Goal: Transaction & Acquisition: Book appointment/travel/reservation

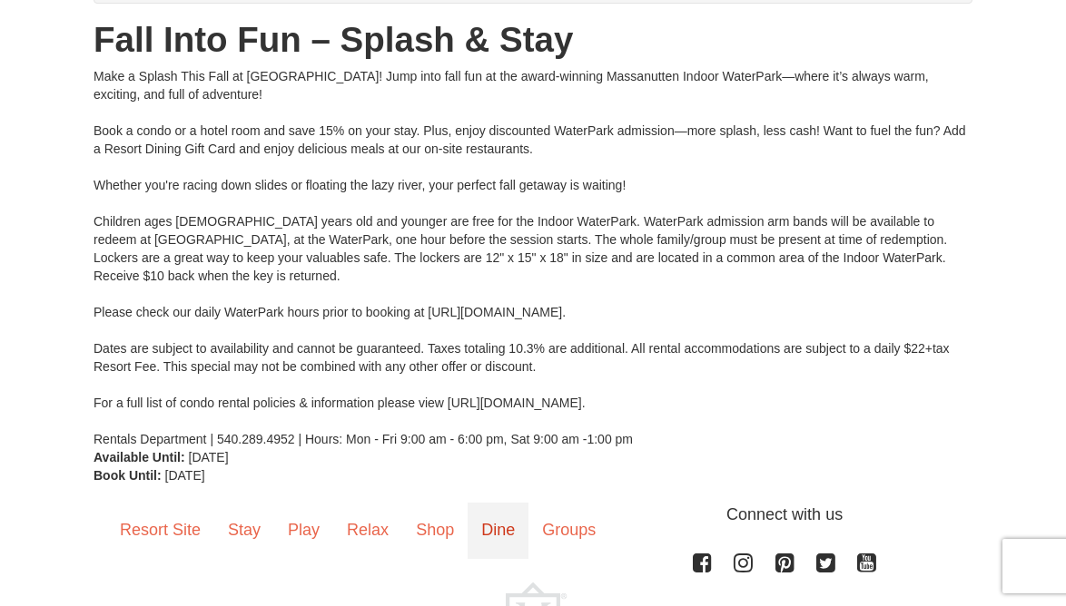
scroll to position [212, 0]
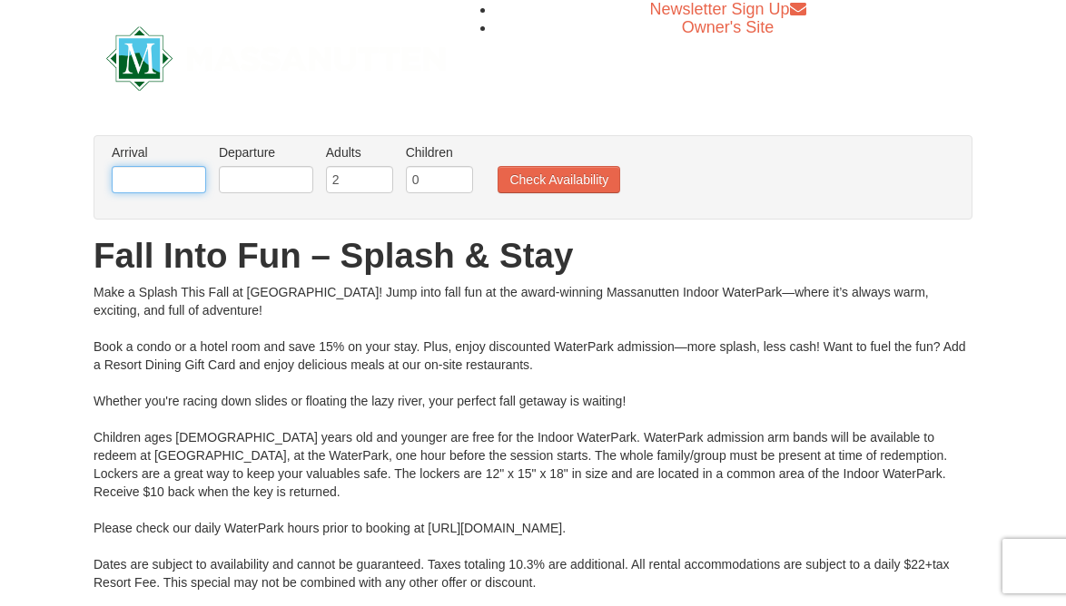
click at [180, 182] on input "text" at bounding box center [159, 179] width 94 height 27
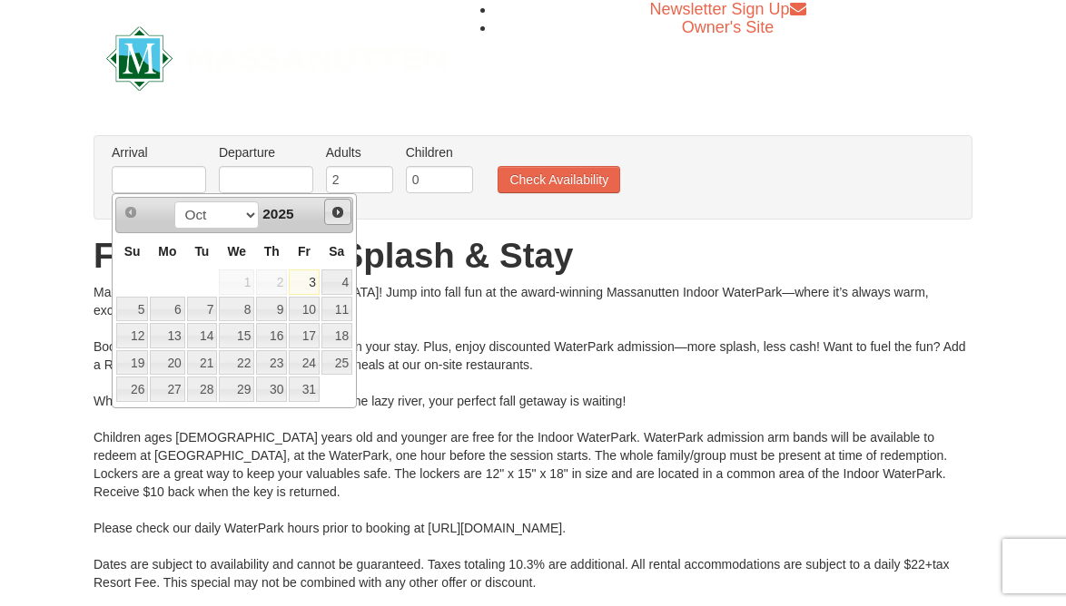
click at [340, 216] on span "Next" at bounding box center [337, 212] width 15 height 15
click at [304, 310] on link "7" at bounding box center [304, 309] width 31 height 25
type input "[DATE]"
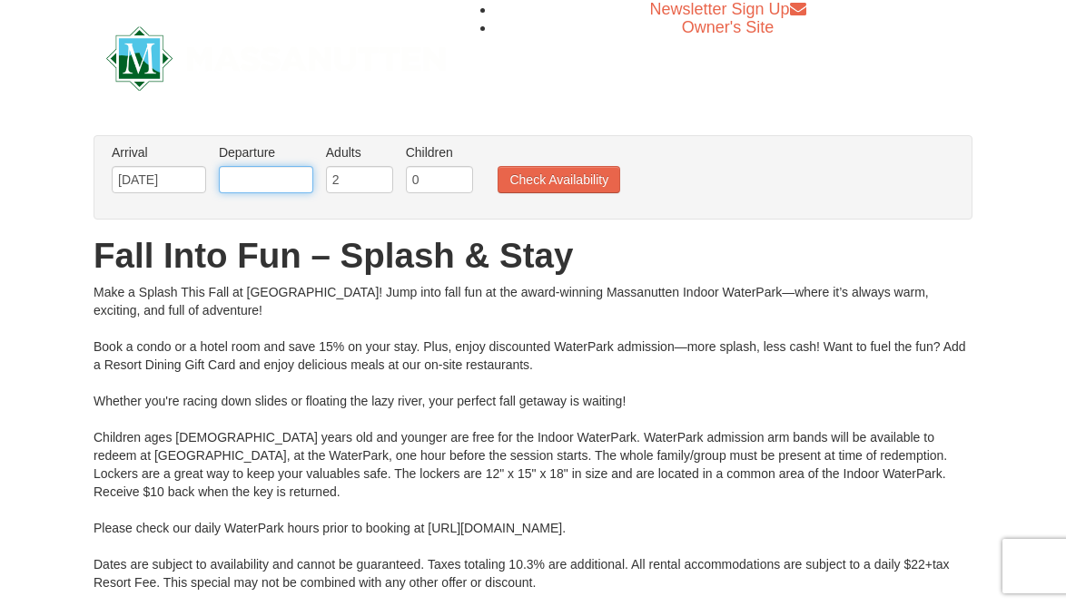
click at [284, 187] on input "text" at bounding box center [266, 179] width 94 height 27
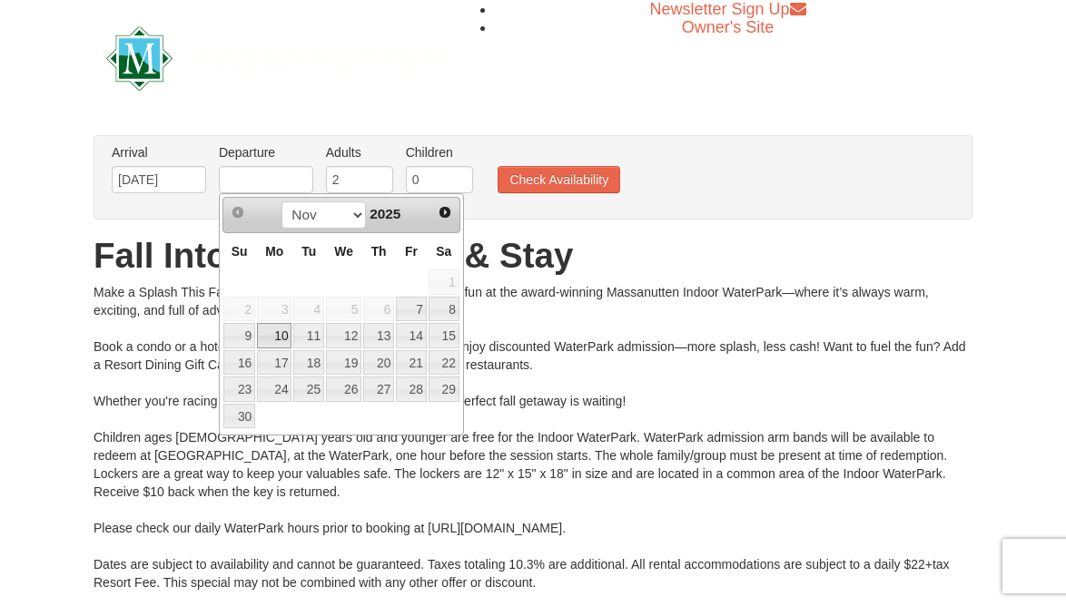
click at [275, 329] on link "10" at bounding box center [274, 335] width 34 height 25
type input "[DATE]"
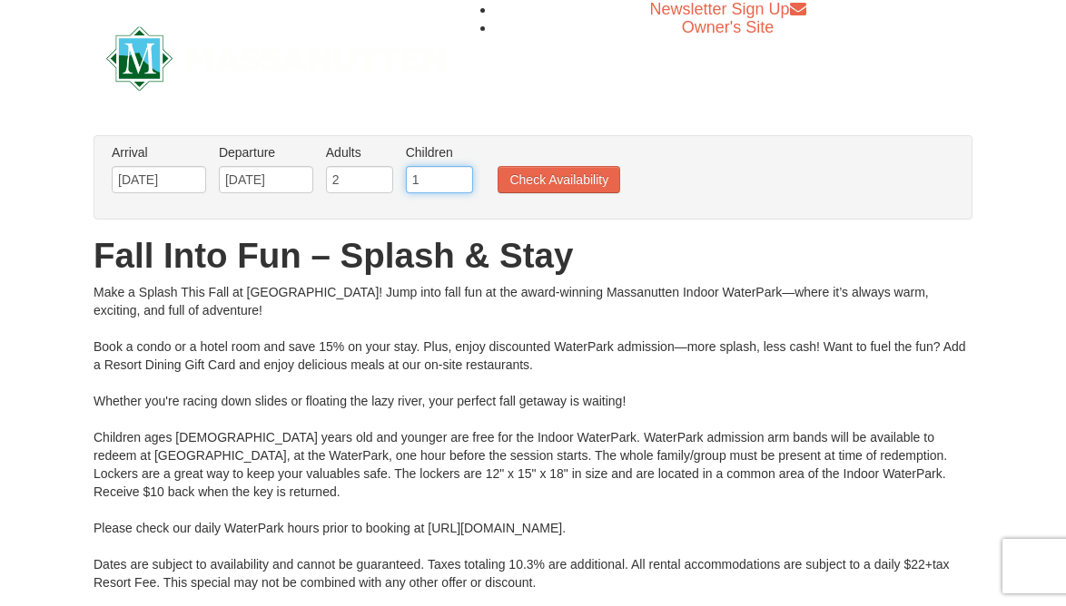
click at [462, 173] on input "1" at bounding box center [439, 179] width 67 height 27
type input "2"
click at [462, 173] on input "2" at bounding box center [439, 179] width 67 height 27
click at [550, 178] on button "Check Availability" at bounding box center [558, 179] width 123 height 27
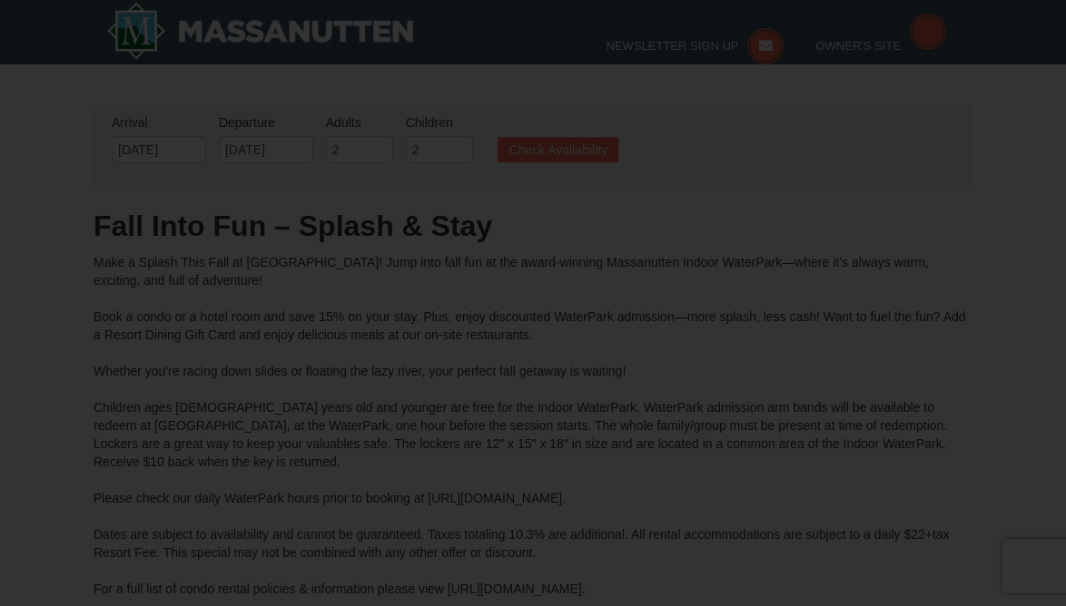
type input "[DATE]"
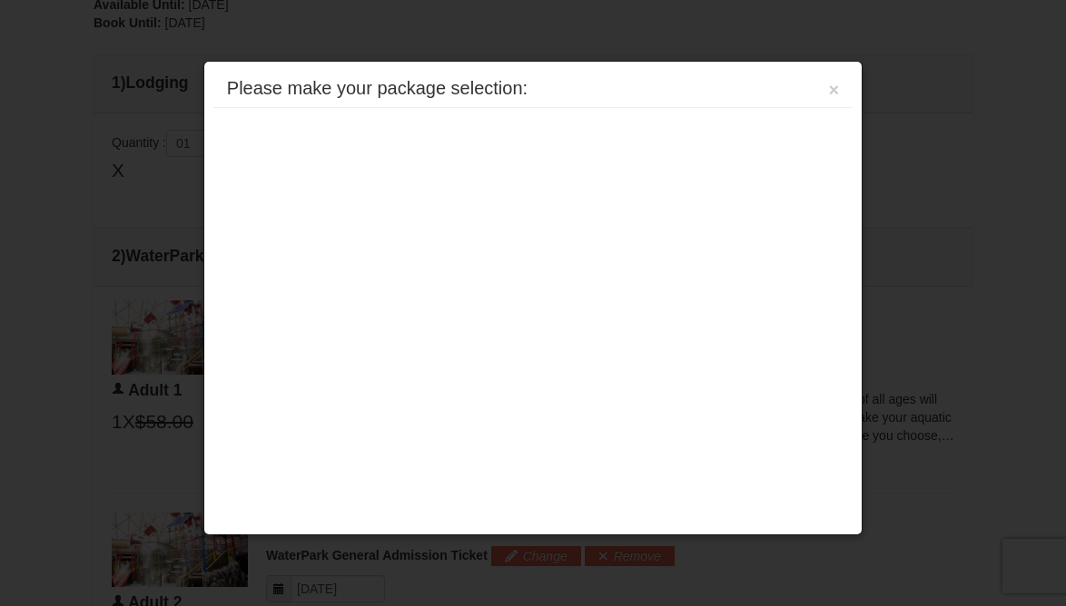
scroll to position [773, 0]
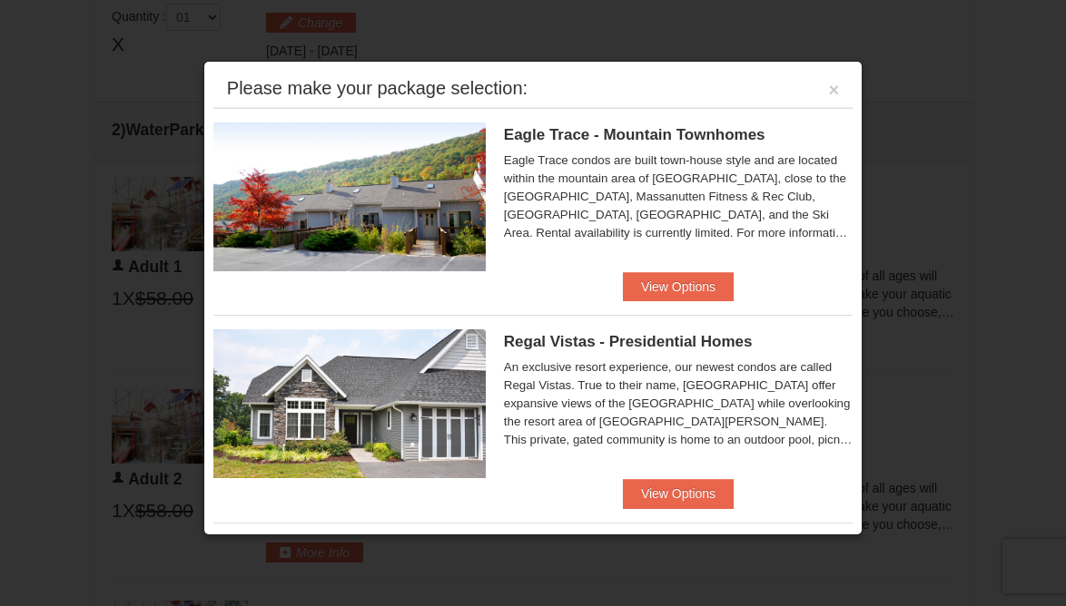
click at [656, 477] on div "Regal Vistas - Presidential Homes Regal Vistas Two Bedroom Presidential Home wi…" at bounding box center [532, 397] width 639 height 164
click at [681, 488] on button "View Options" at bounding box center [678, 493] width 111 height 29
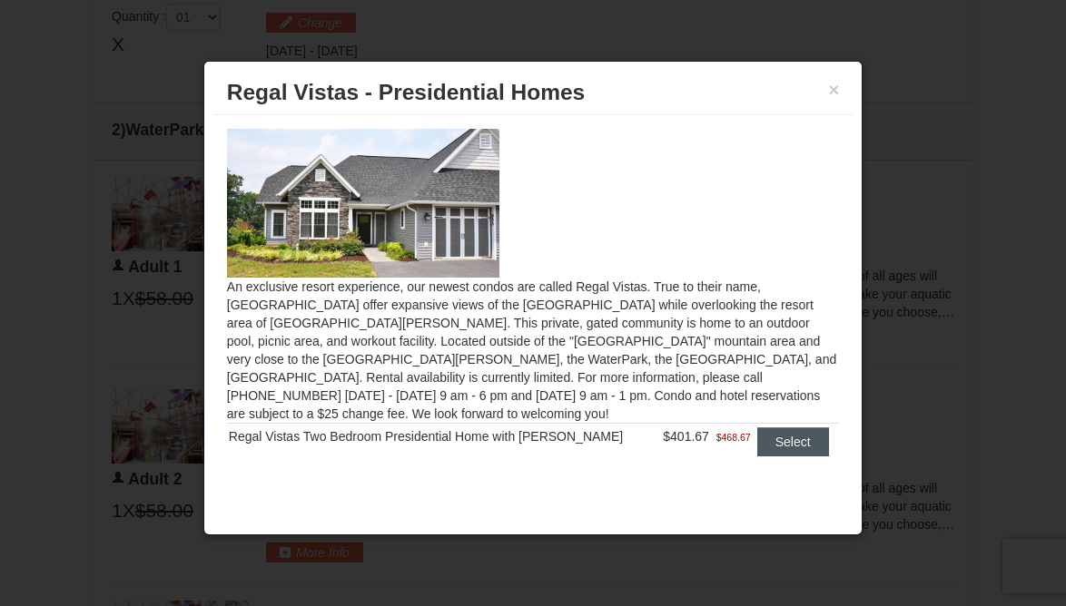
click at [765, 429] on button "Select" at bounding box center [793, 442] width 72 height 29
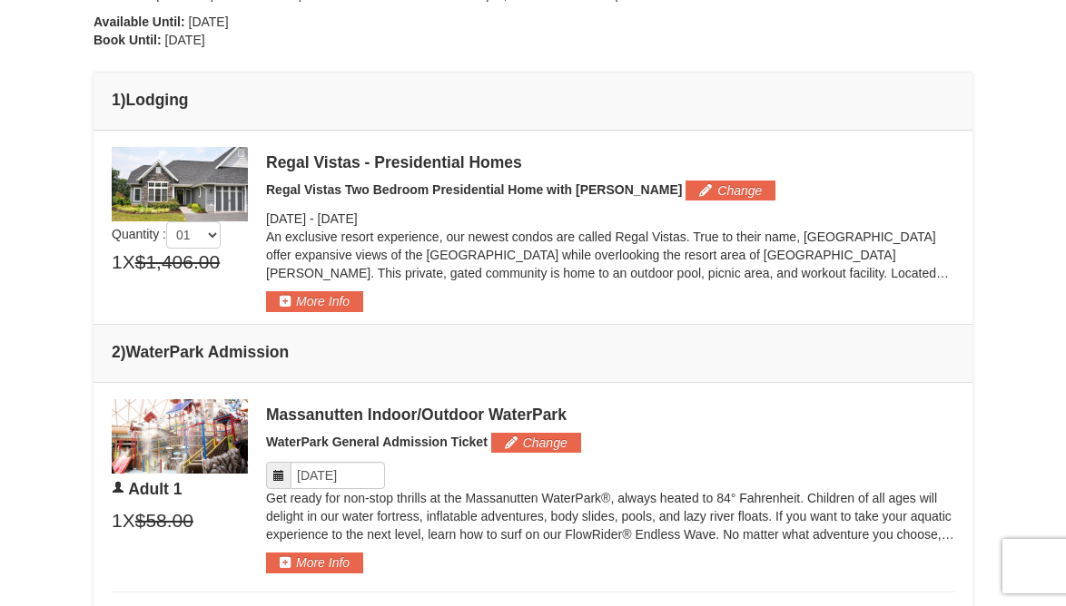
scroll to position [630, 0]
click at [340, 301] on button "More Info" at bounding box center [314, 301] width 97 height 20
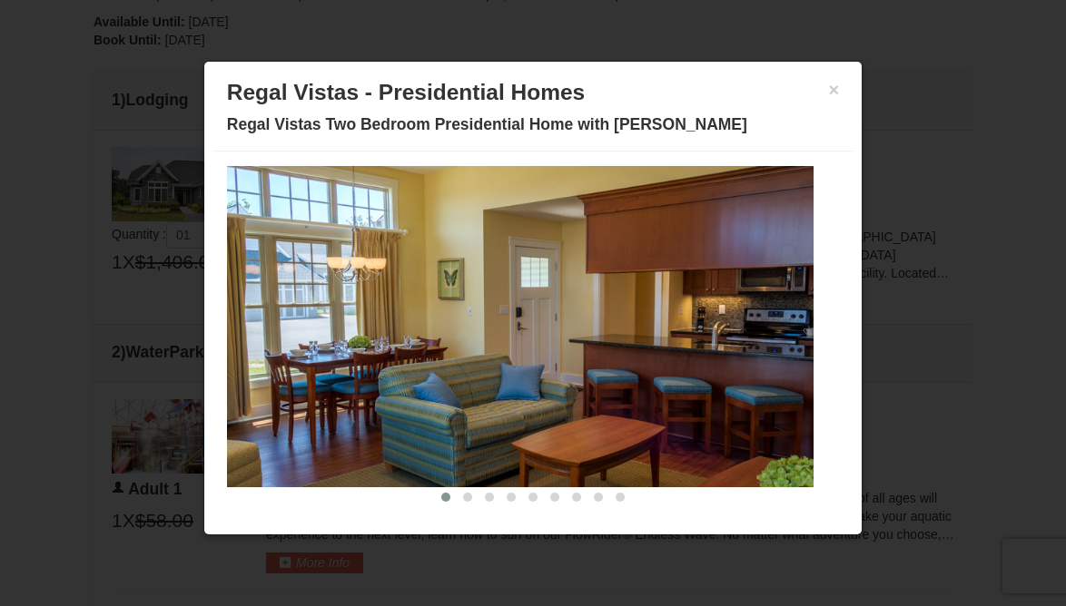
scroll to position [52, 0]
click at [463, 497] on span at bounding box center [467, 497] width 9 height 9
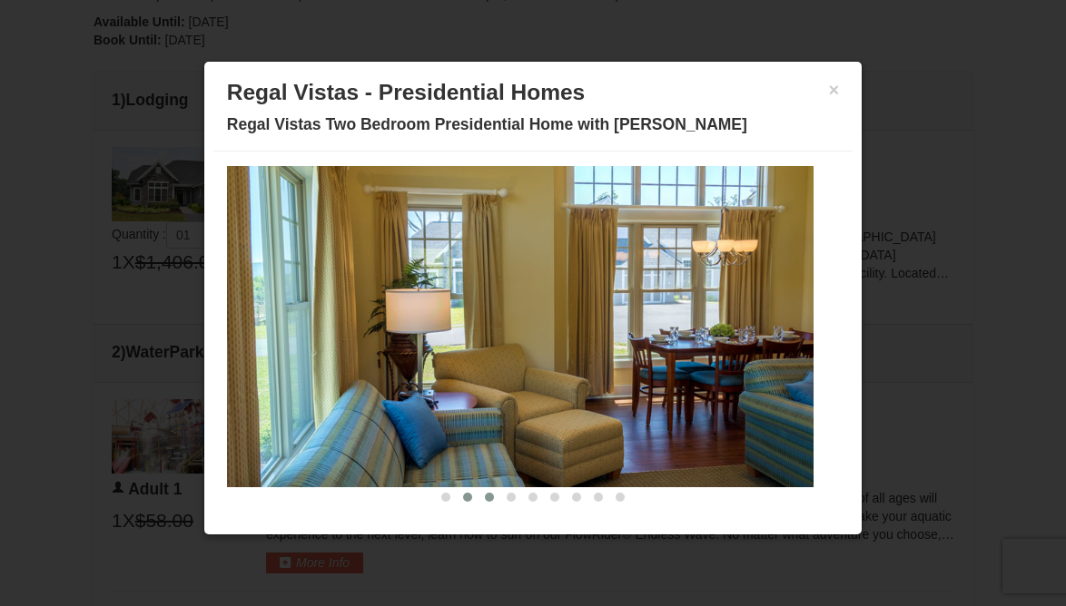
click at [485, 499] on span at bounding box center [489, 497] width 9 height 9
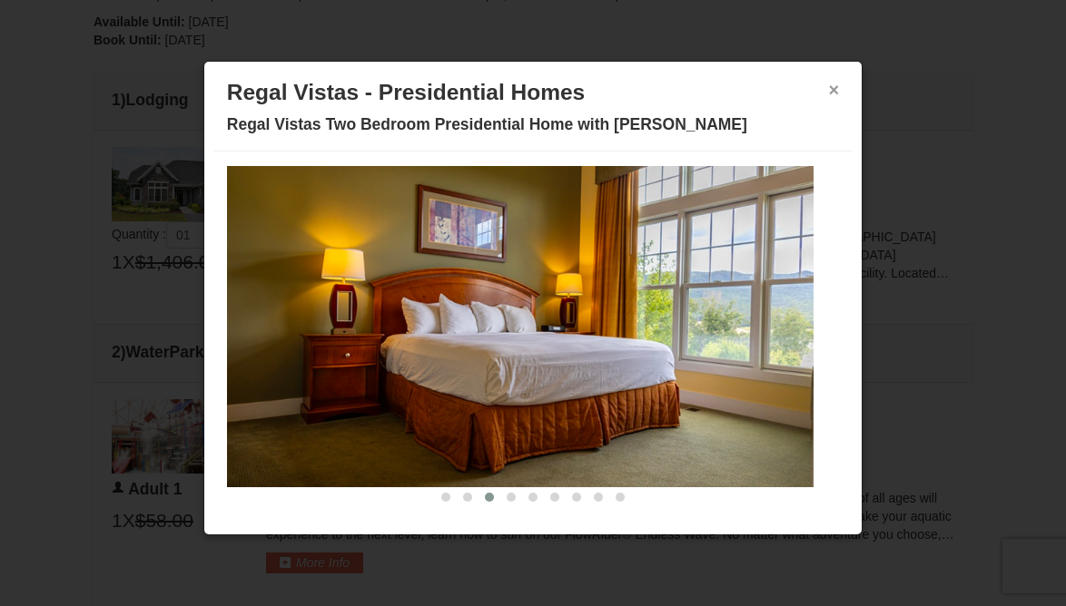
click at [829, 93] on button "×" at bounding box center [834, 90] width 11 height 18
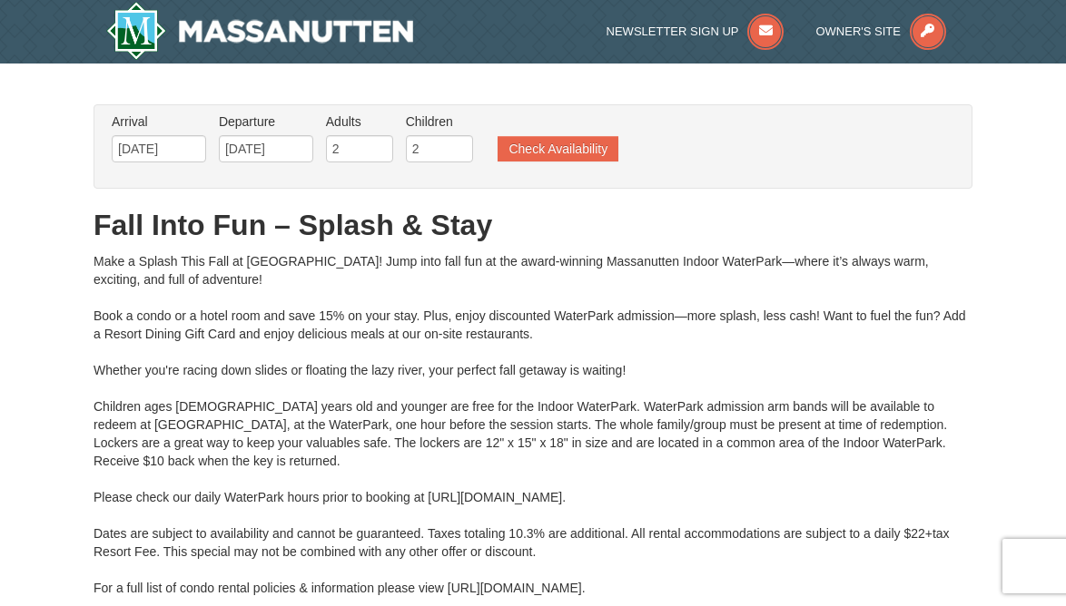
scroll to position [0, 0]
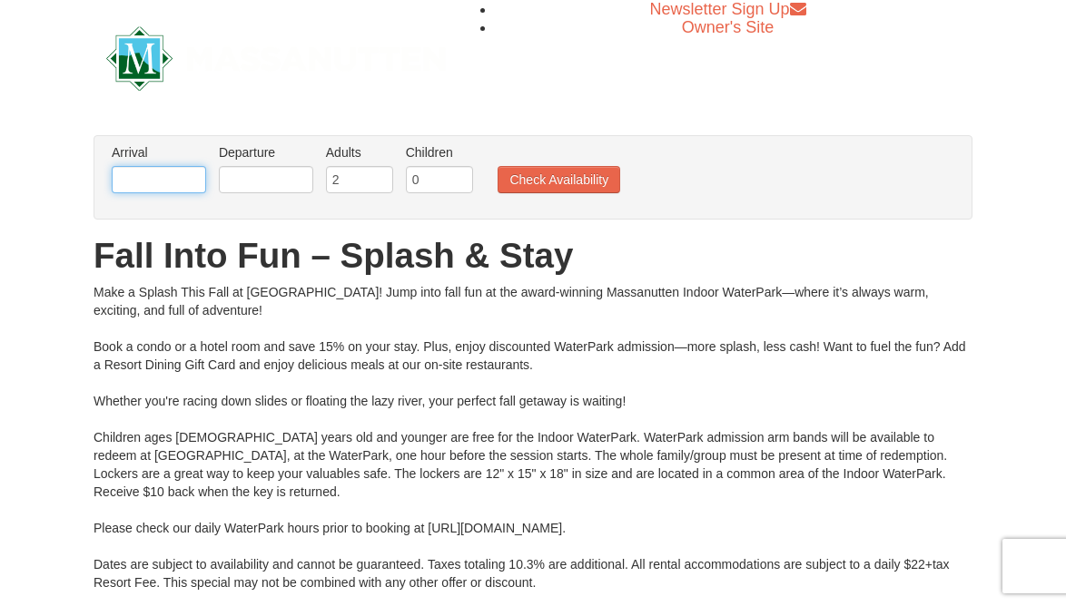
click at [201, 182] on input "text" at bounding box center [159, 179] width 94 height 27
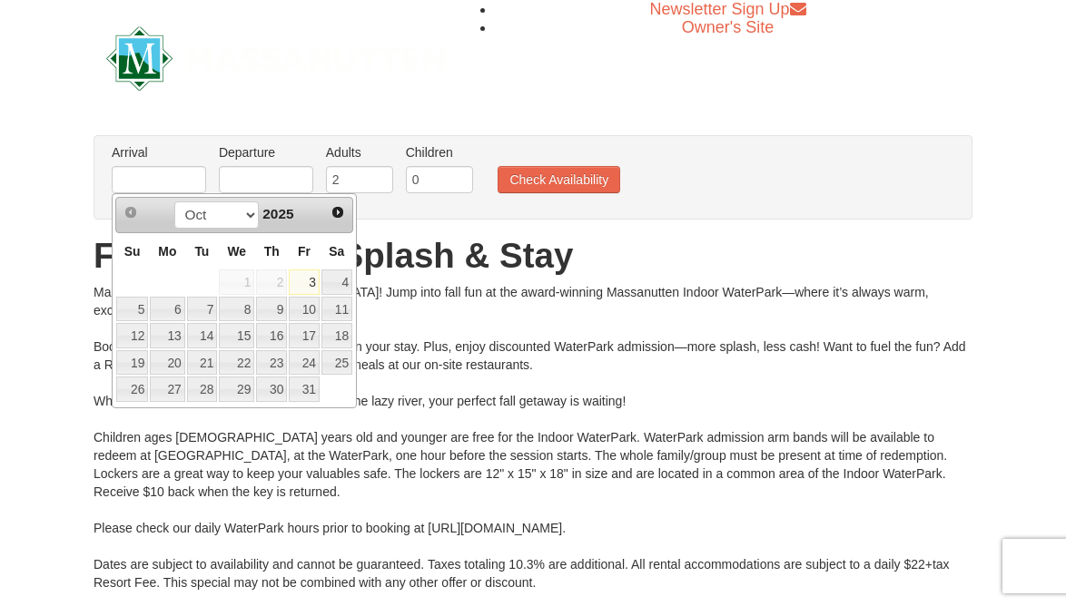
click at [309, 292] on link "3" at bounding box center [304, 282] width 31 height 25
type input "10/03/2025"
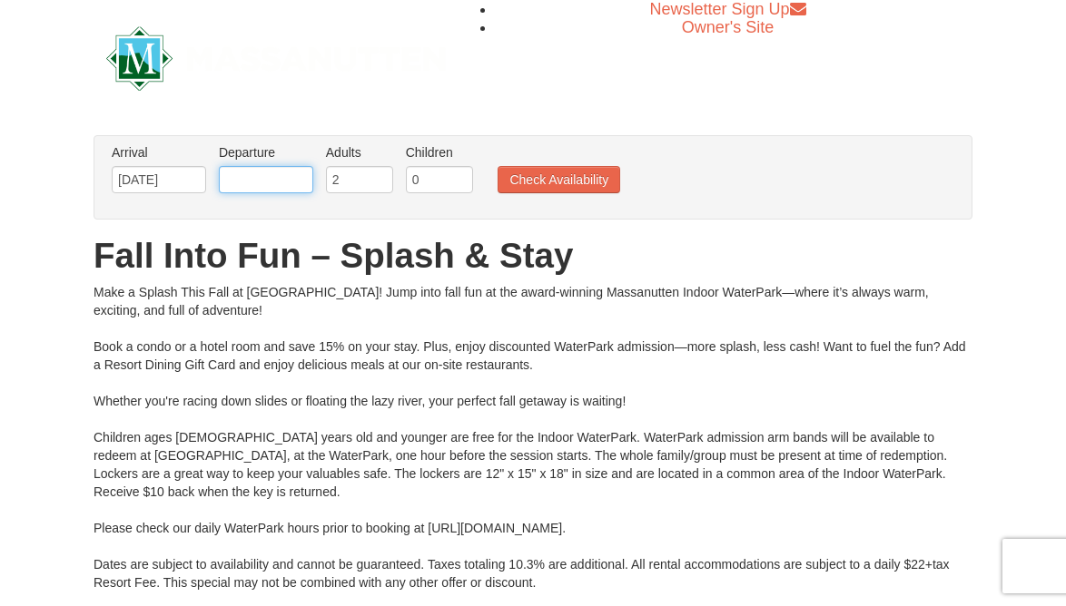
click at [265, 180] on input "text" at bounding box center [266, 179] width 94 height 27
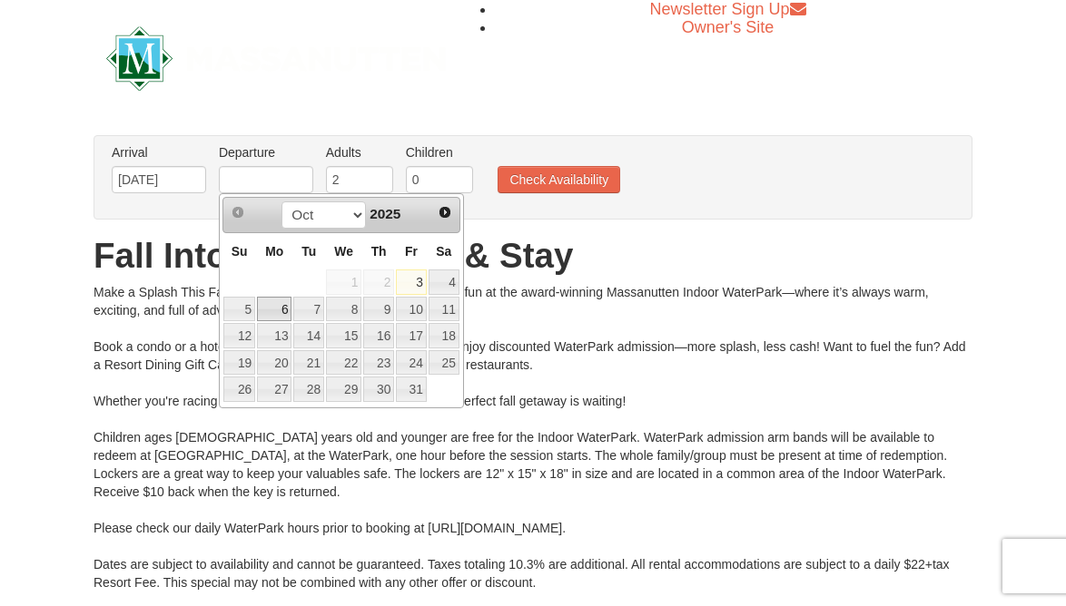
click at [273, 310] on link "6" at bounding box center [274, 309] width 34 height 25
type input "10/06/2025"
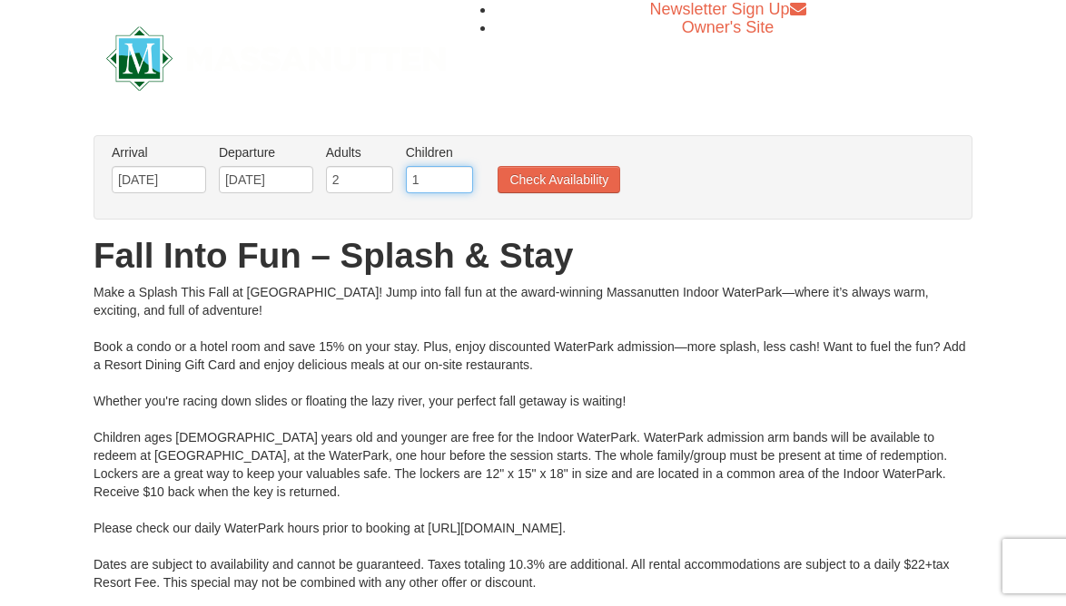
click at [460, 178] on input "1" at bounding box center [439, 179] width 67 height 27
type input "2"
click at [460, 178] on input "2" at bounding box center [439, 179] width 67 height 27
click at [546, 178] on button "Check Availability" at bounding box center [558, 179] width 123 height 27
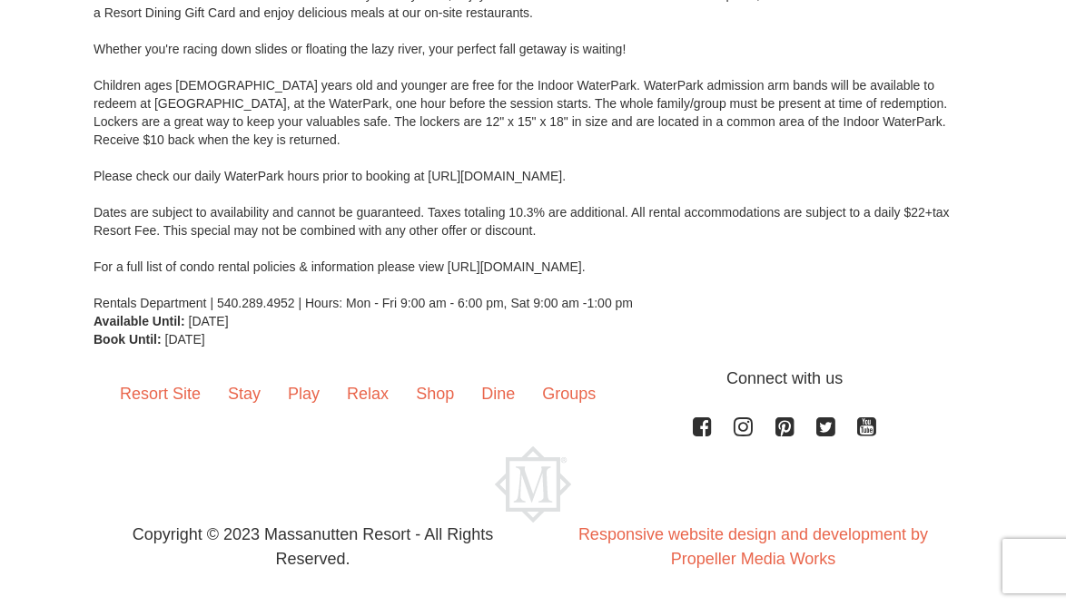
scroll to position [352, 0]
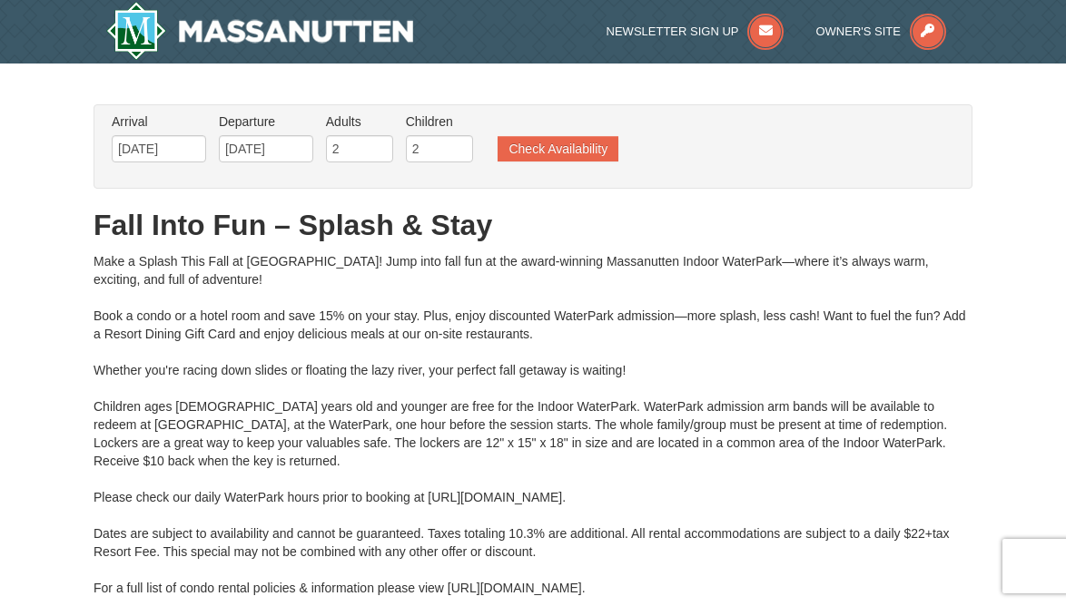
type input "10/04/2025"
type input "10/06/2025"
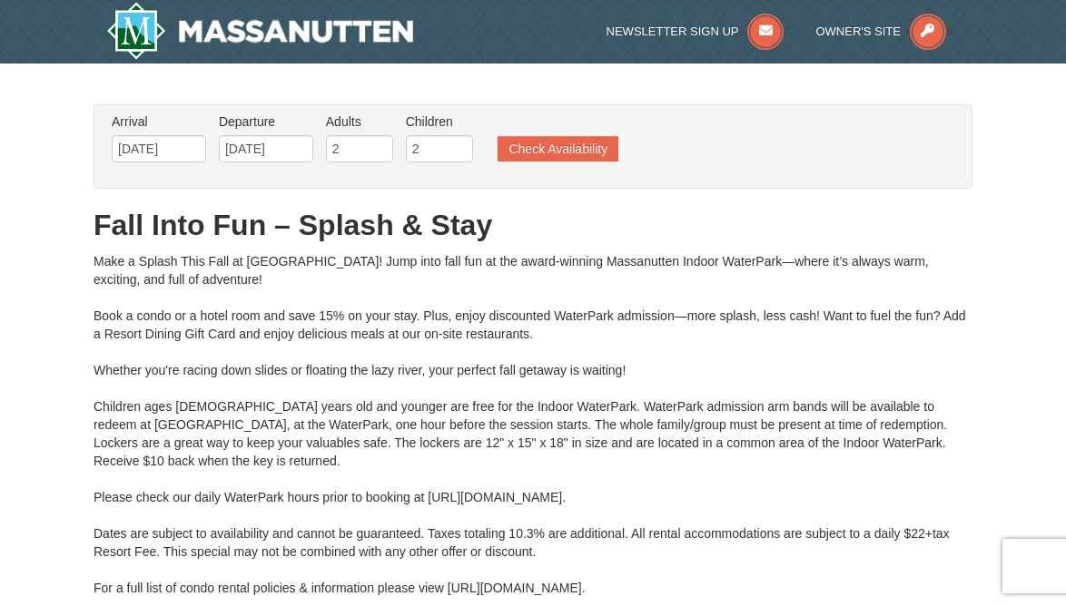
type input "10/06/2025"
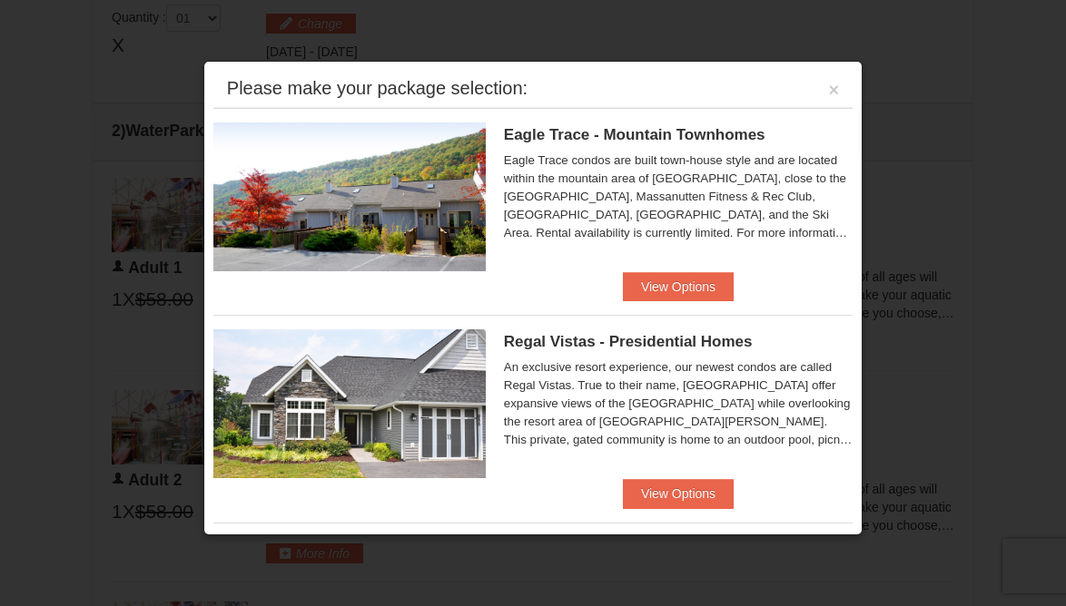
scroll to position [773, 0]
click at [643, 286] on button "View Options" at bounding box center [678, 286] width 111 height 29
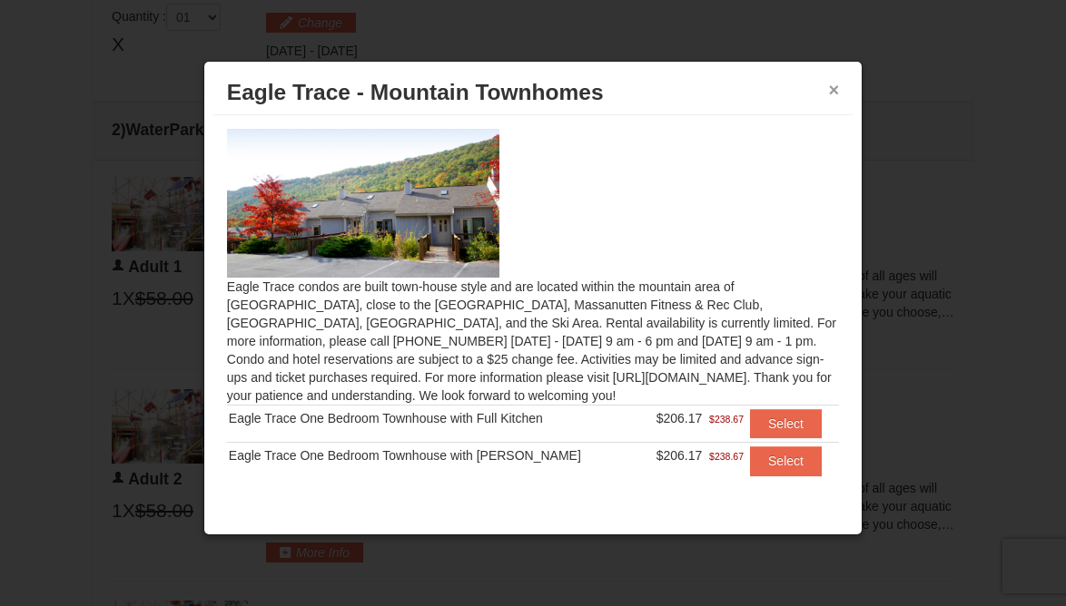
click at [833, 89] on button "×" at bounding box center [834, 90] width 11 height 18
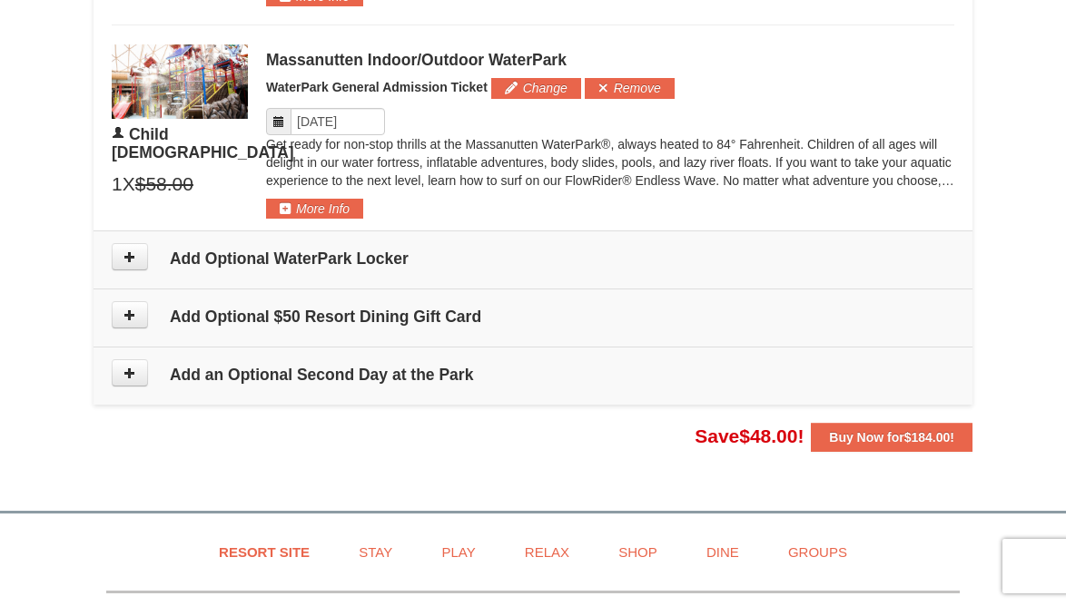
scroll to position [1548, 0]
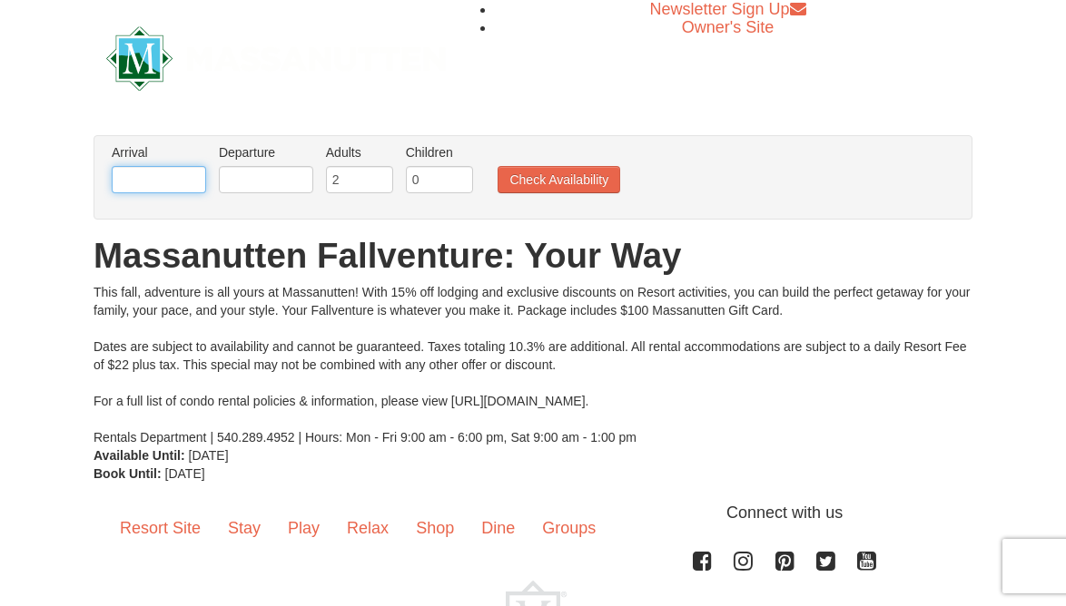
click at [159, 183] on input "text" at bounding box center [159, 179] width 94 height 27
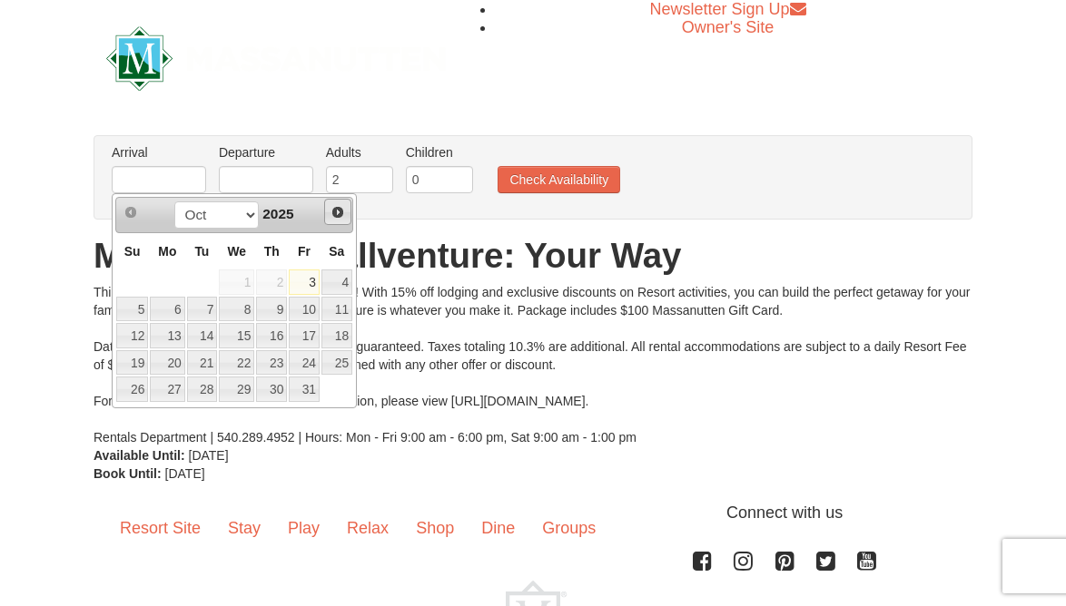
click at [340, 217] on span "Next" at bounding box center [337, 212] width 15 height 15
click at [339, 279] on link "1" at bounding box center [336, 282] width 31 height 25
type input "[DATE]"
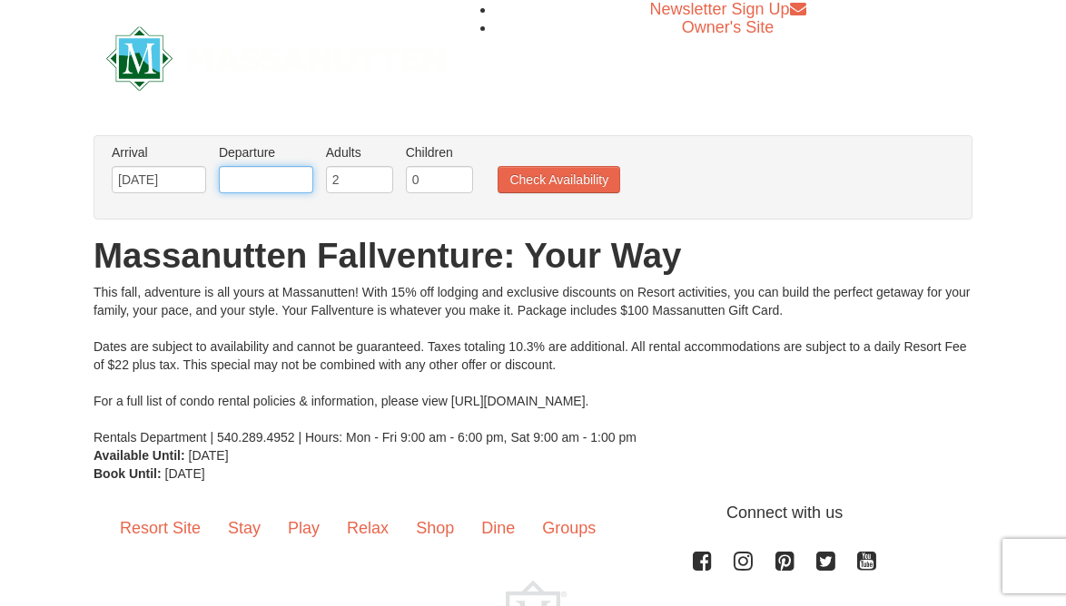
click at [294, 176] on input "text" at bounding box center [266, 179] width 94 height 27
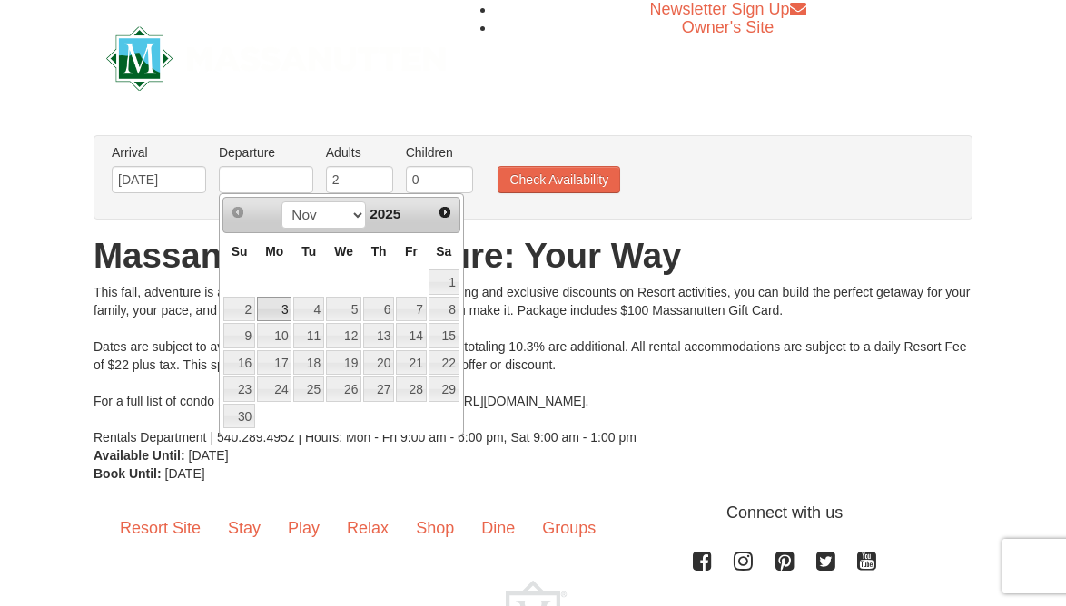
click at [268, 306] on link "3" at bounding box center [274, 309] width 34 height 25
type input "[DATE]"
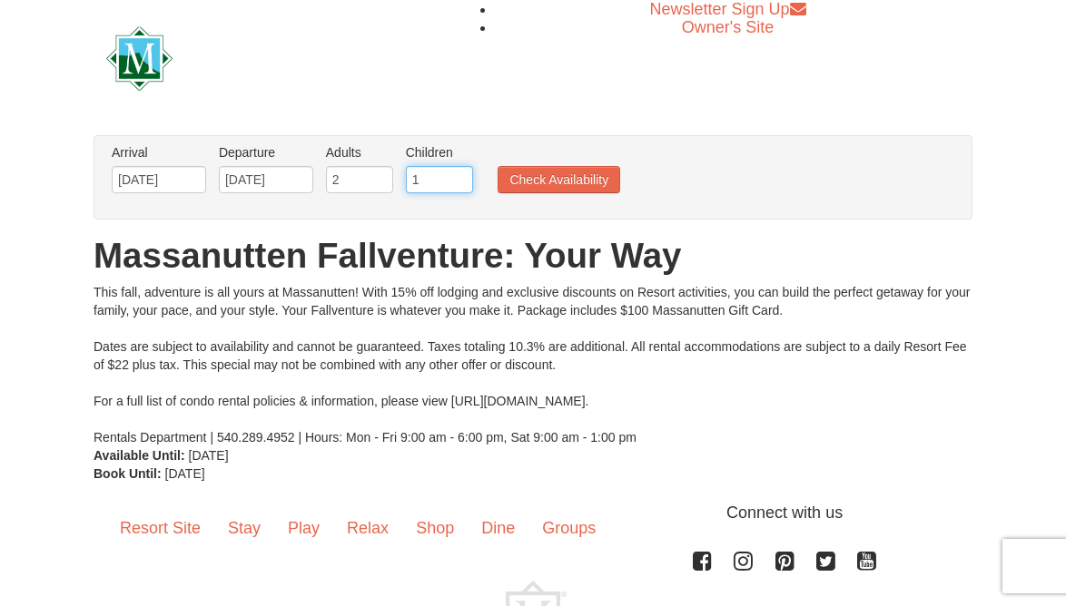
click at [461, 178] on input "1" at bounding box center [439, 179] width 67 height 27
type input "2"
click at [461, 178] on input "2" at bounding box center [439, 179] width 67 height 27
click at [544, 174] on button "Check Availability" at bounding box center [558, 179] width 123 height 27
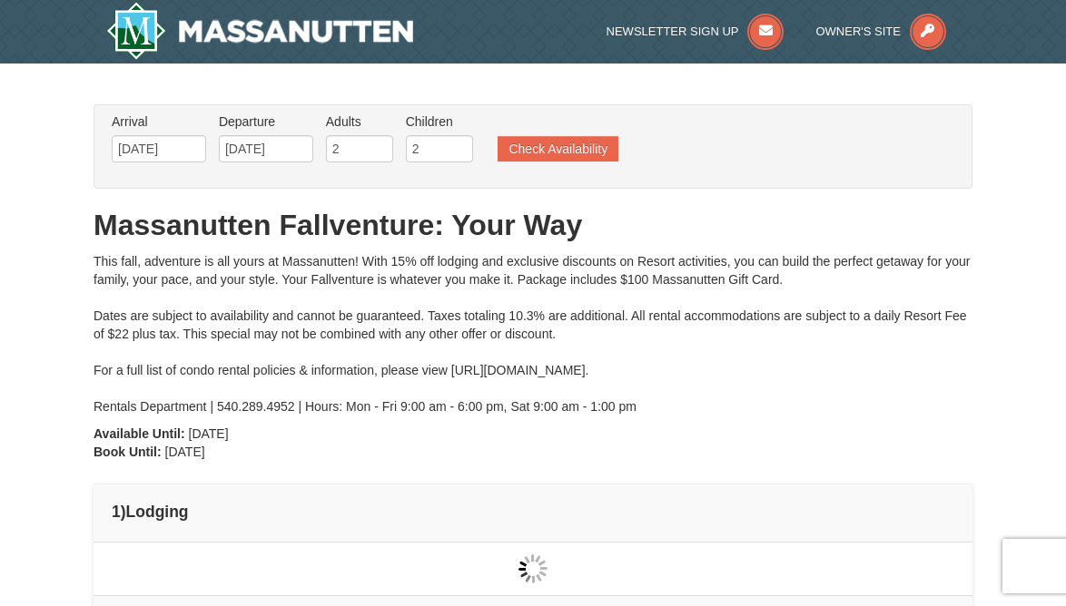
type input "11/01/2025"
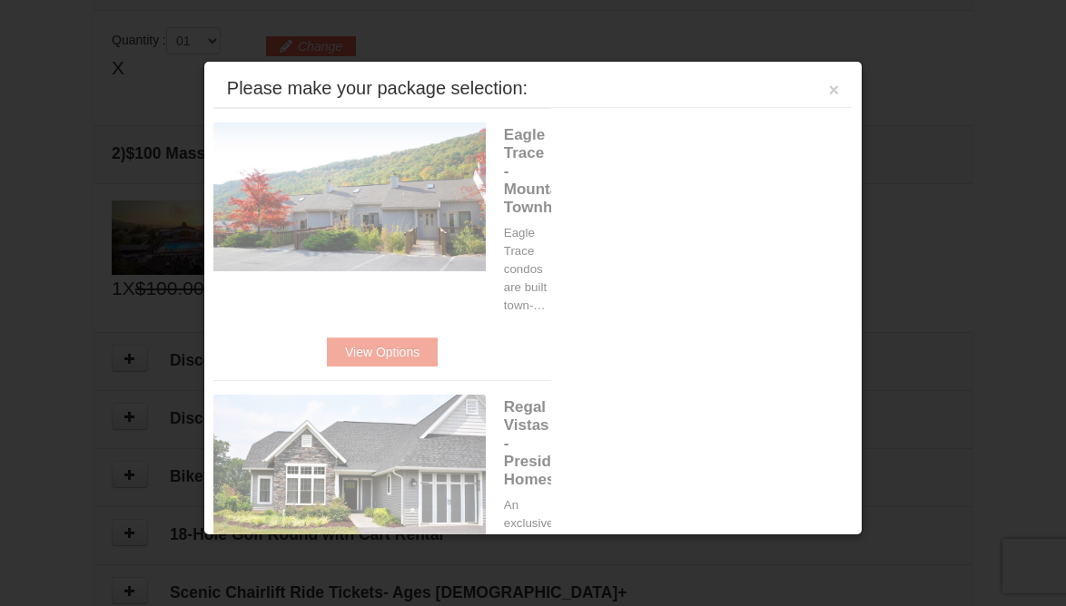
scroll to position [555, 0]
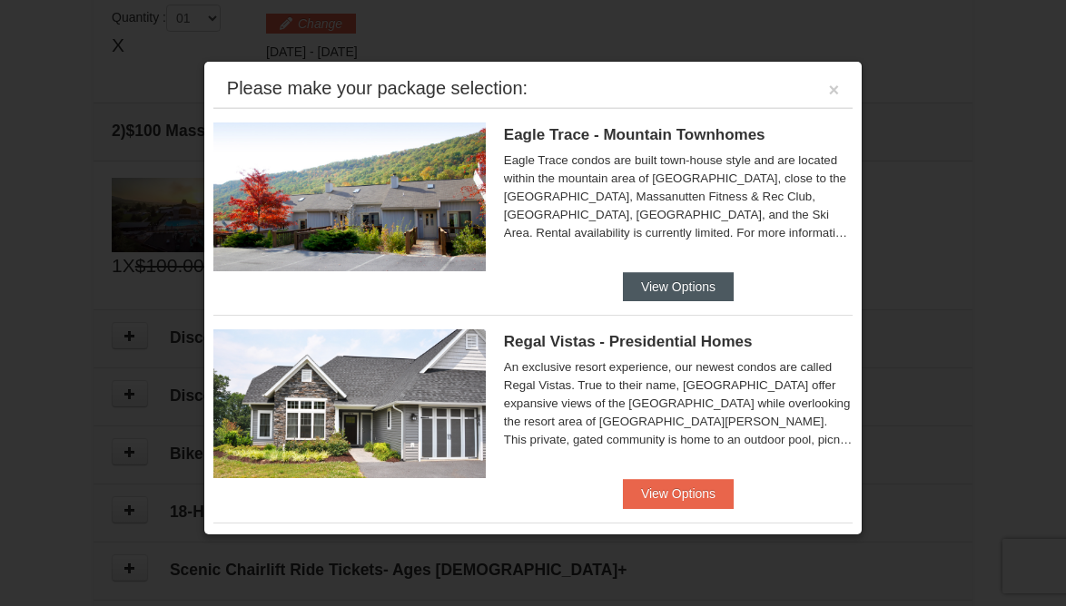
click at [706, 281] on button "View Options" at bounding box center [678, 286] width 111 height 29
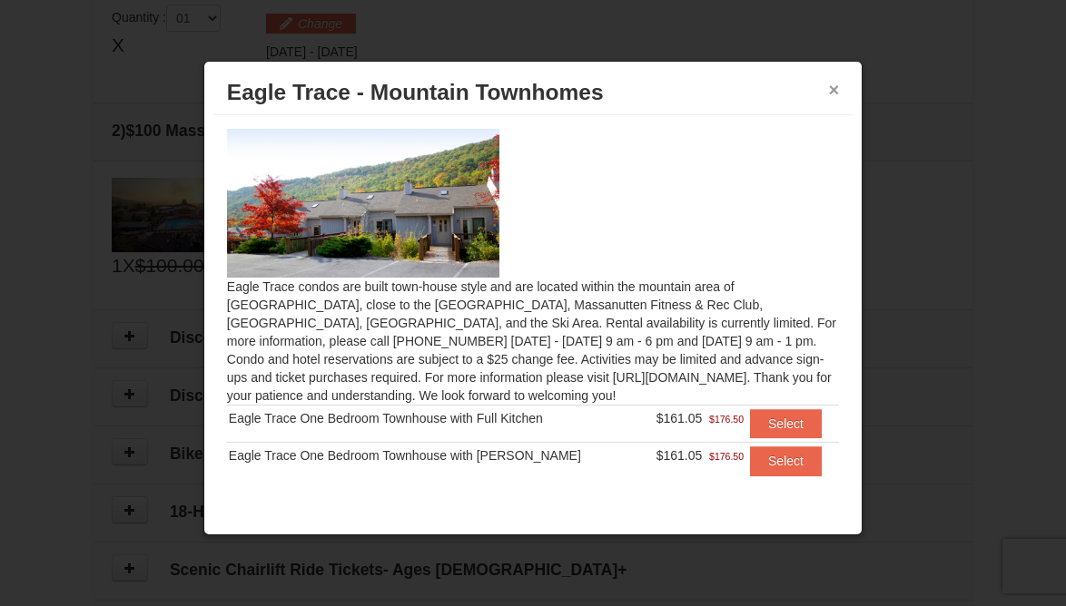
click at [832, 93] on button "×" at bounding box center [834, 90] width 11 height 18
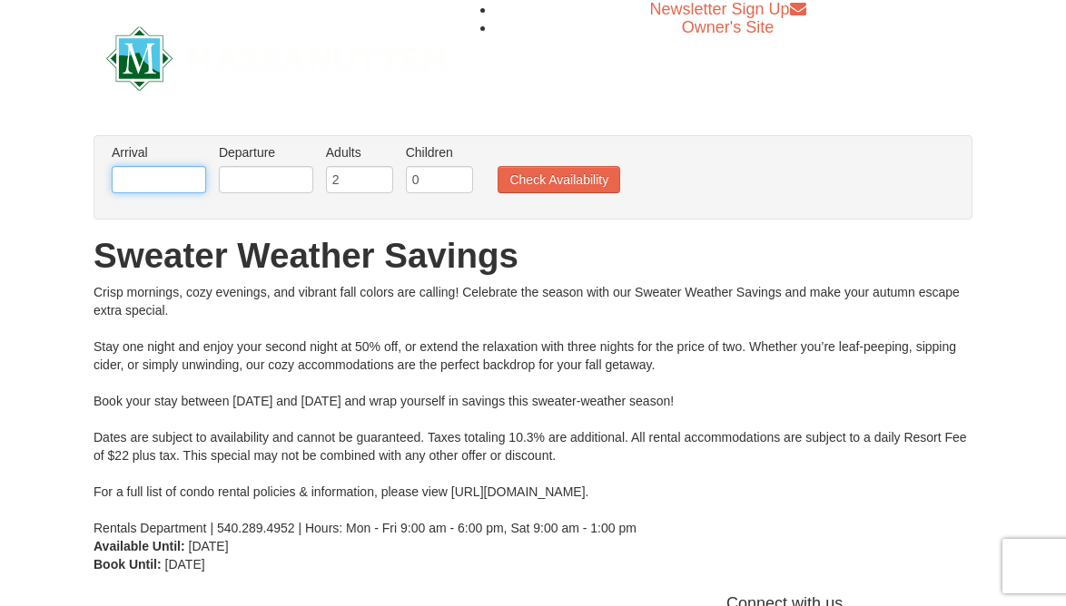
click at [184, 172] on input "text" at bounding box center [159, 179] width 94 height 27
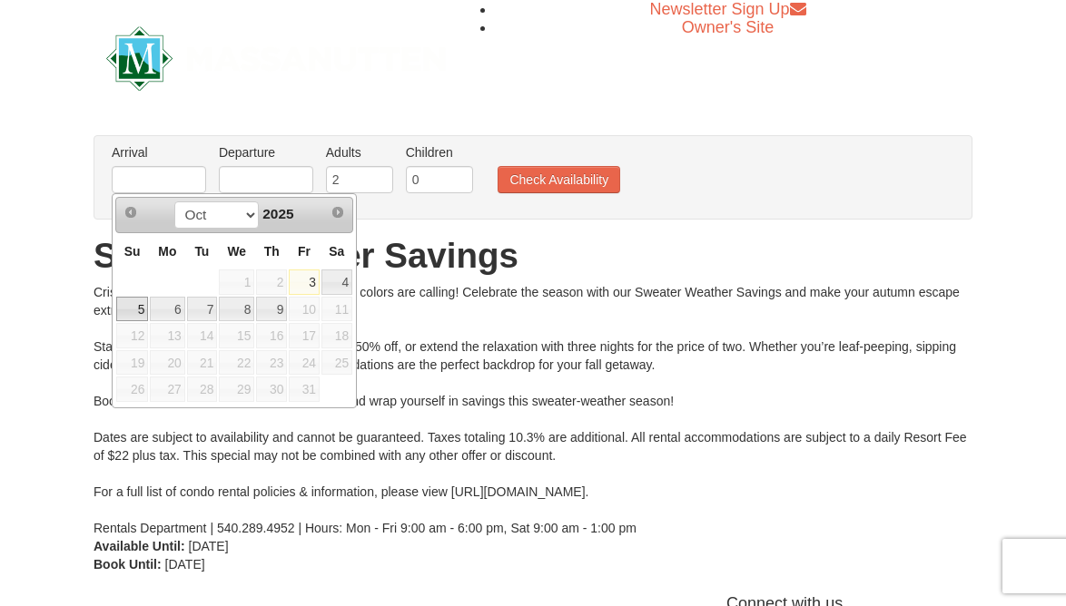
click at [137, 310] on link "5" at bounding box center [132, 309] width 32 height 25
type input "[DATE]"
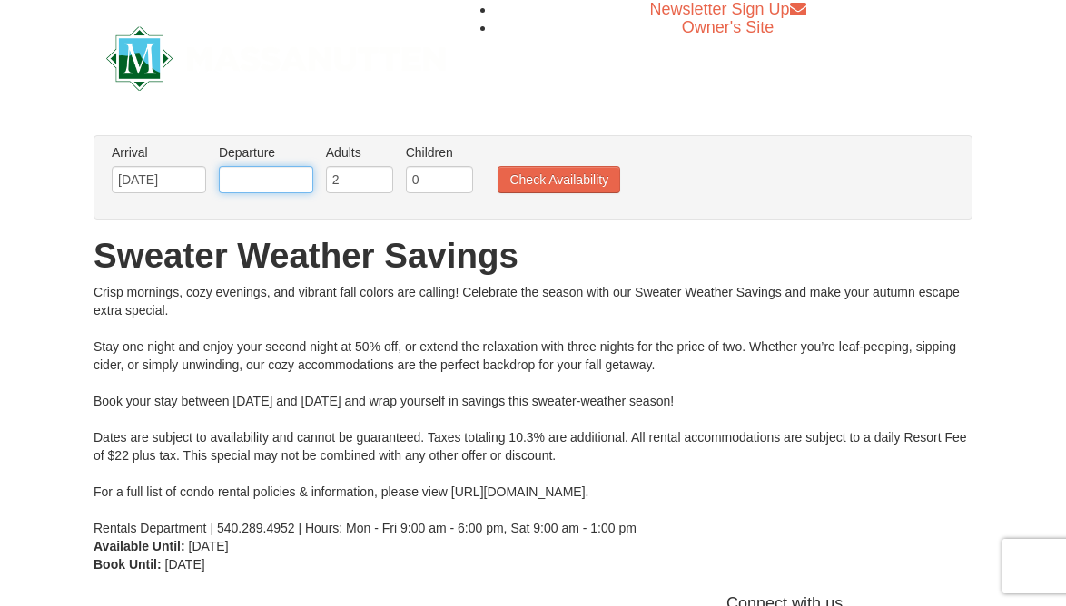
click at [293, 178] on input "text" at bounding box center [266, 179] width 94 height 27
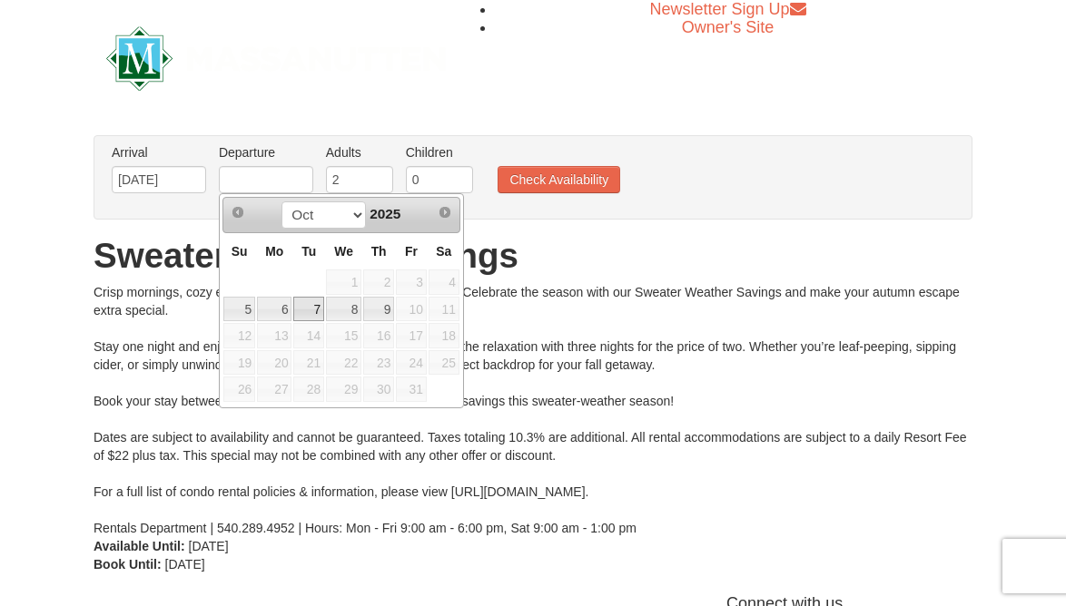
click at [311, 307] on link "7" at bounding box center [308, 309] width 31 height 25
type input "[DATE]"
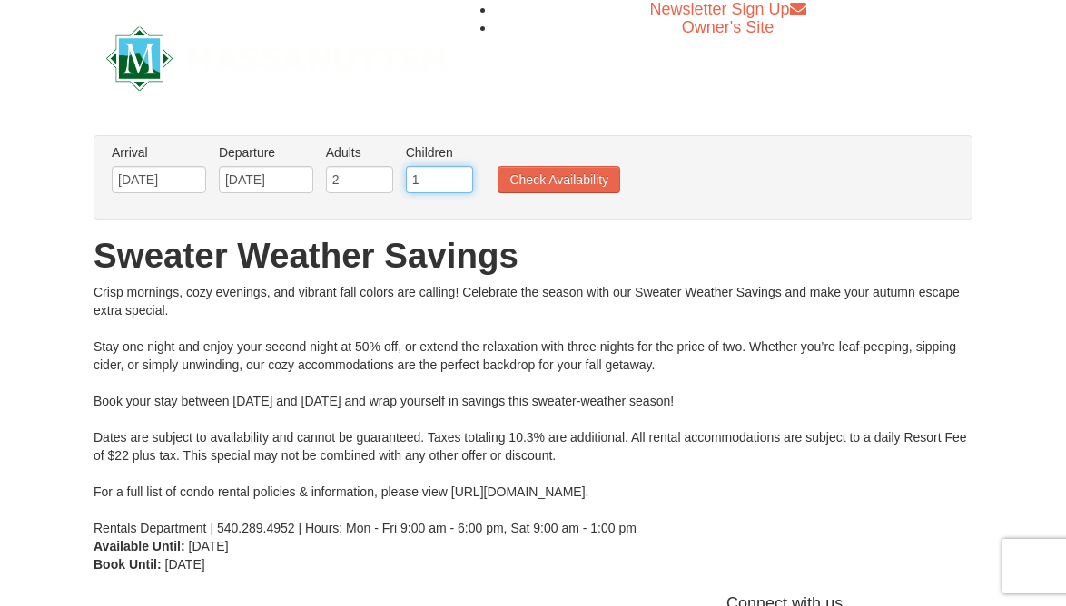
click at [463, 173] on input "1" at bounding box center [439, 179] width 67 height 27
type input "2"
click at [463, 173] on input "2" at bounding box center [439, 179] width 67 height 27
click at [549, 175] on button "Check Availability" at bounding box center [558, 179] width 123 height 27
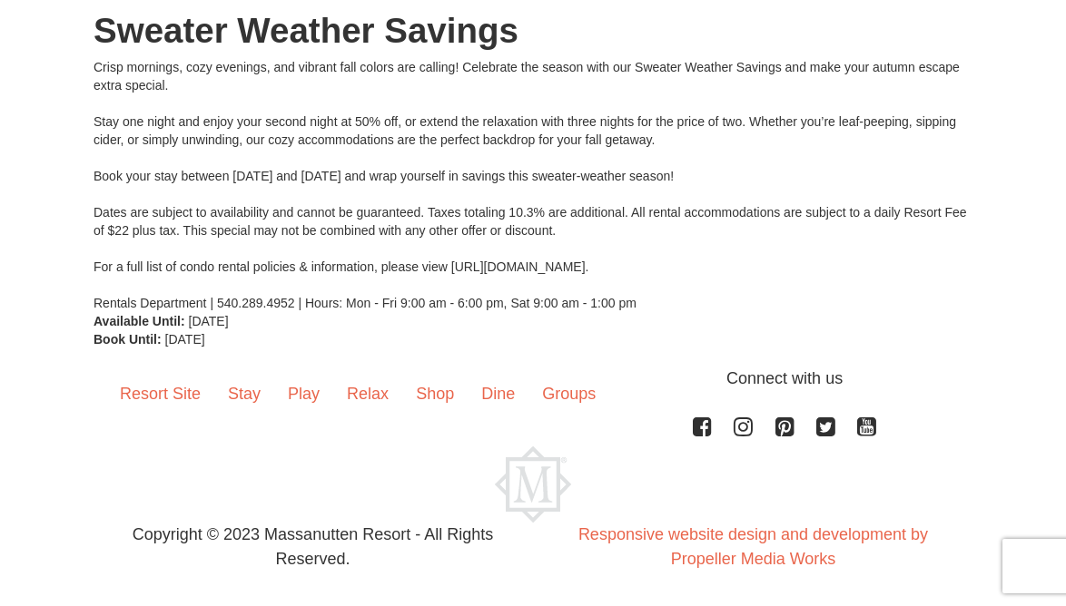
scroll to position [225, 0]
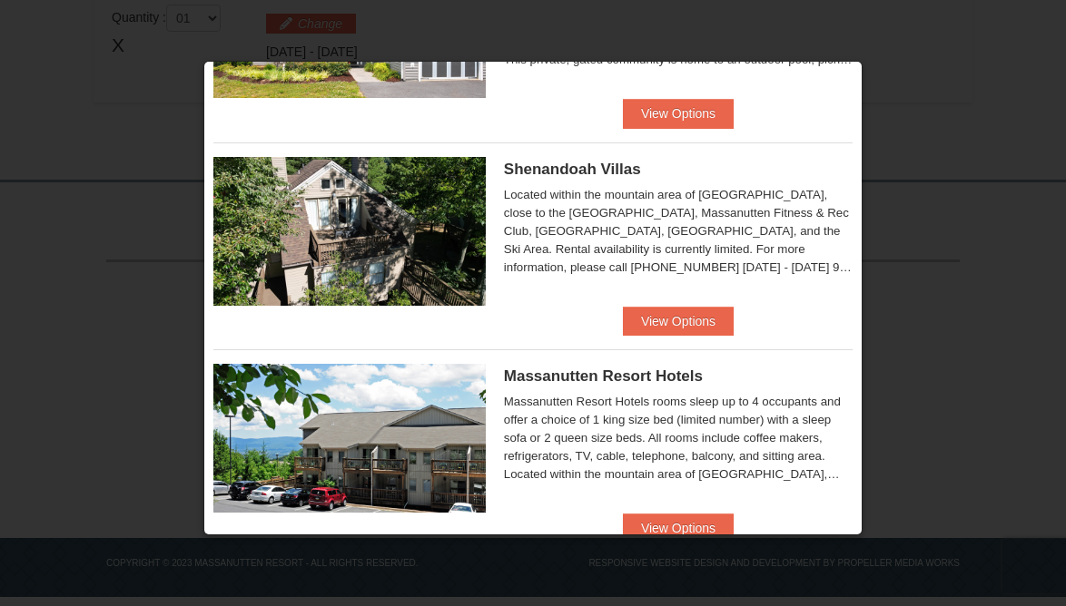
scroll to position [387, 0]
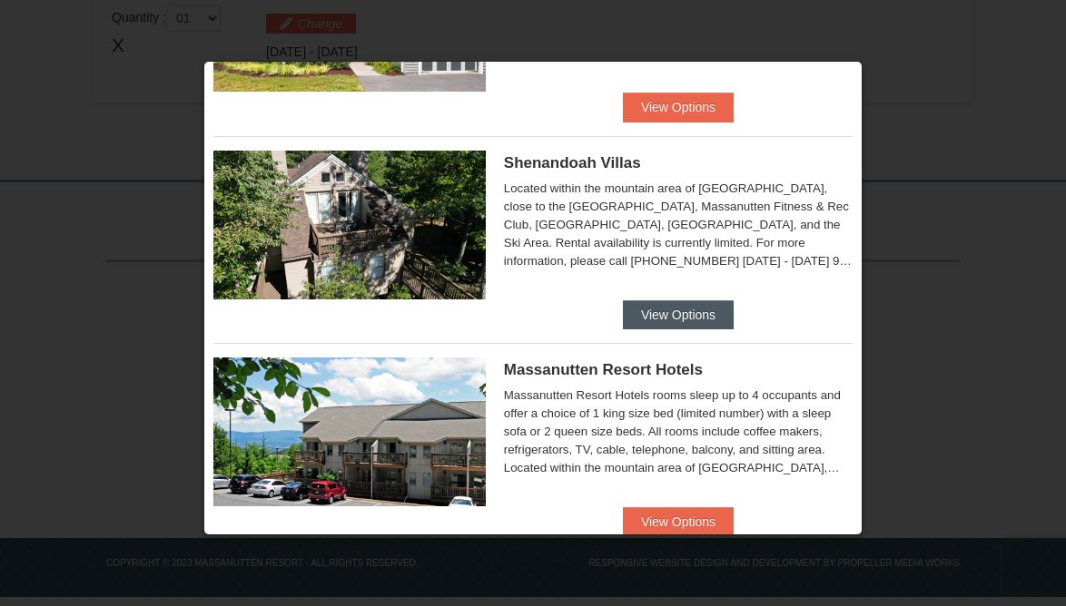
click at [666, 324] on button "View Options" at bounding box center [678, 314] width 111 height 29
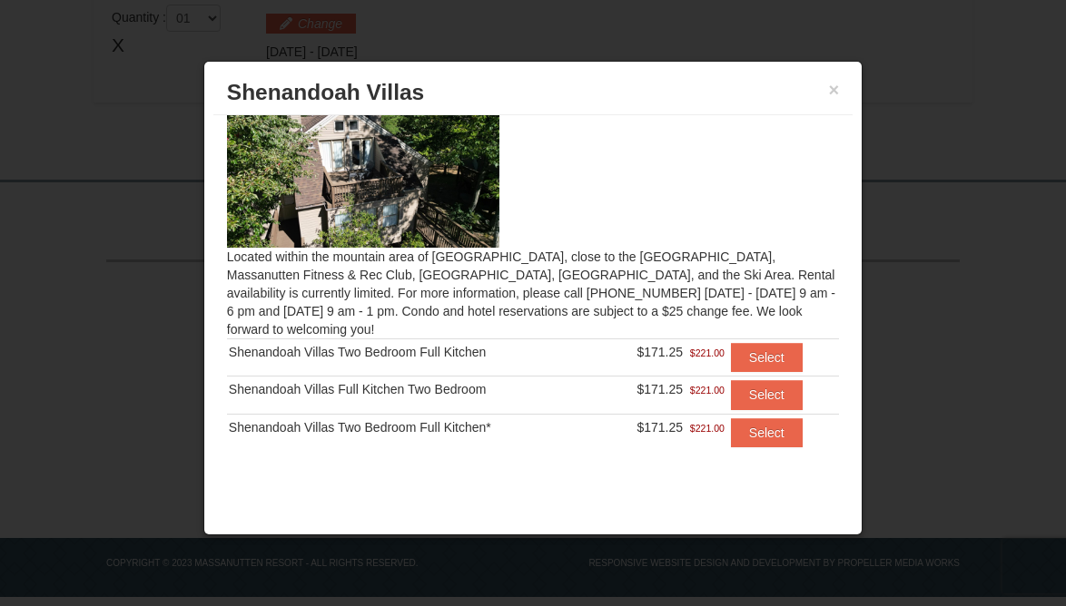
scroll to position [28, 0]
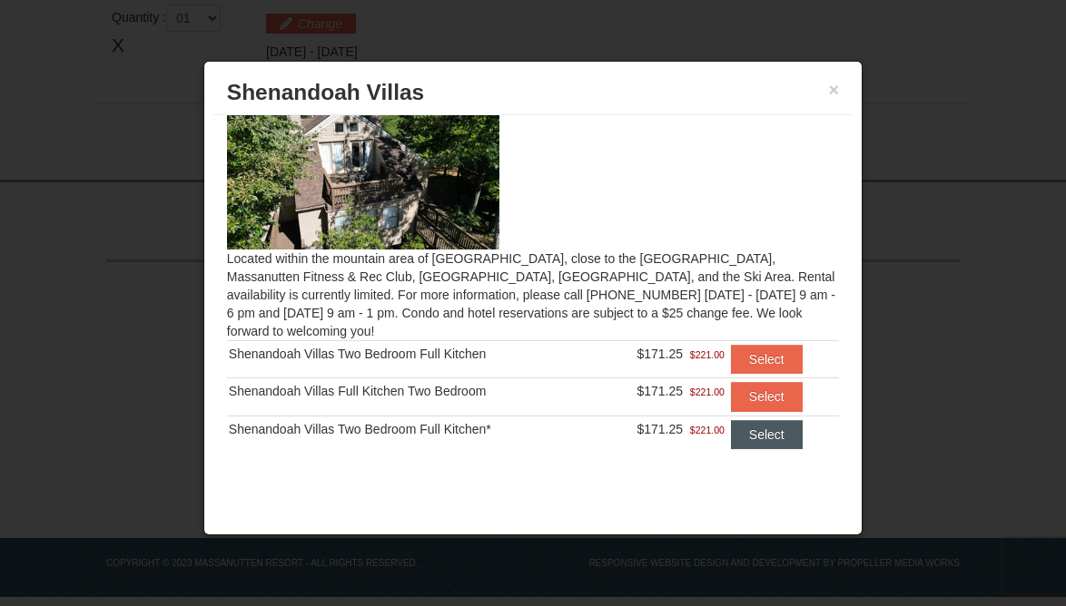
click at [762, 440] on button "Select" at bounding box center [767, 434] width 72 height 29
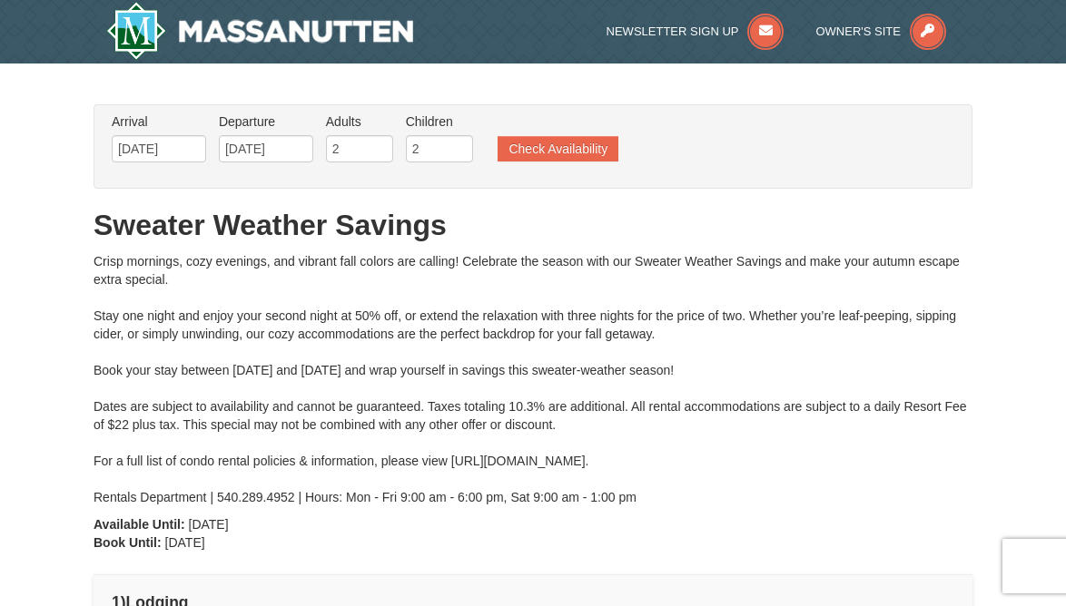
scroll to position [0, 0]
